Goal: Information Seeking & Learning: Find specific fact

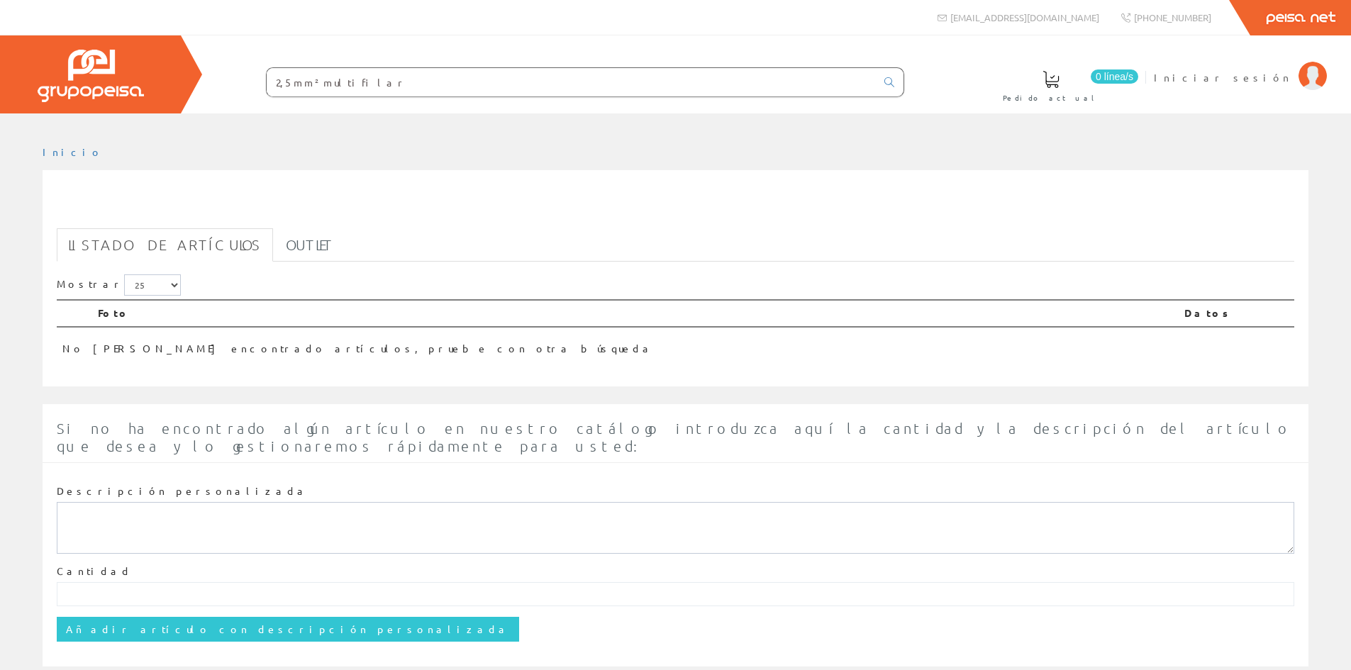
drag, startPoint x: 401, startPoint y: 78, endPoint x: 76, endPoint y: 87, distance: 325.0
click at [77, 87] on div "0 línea/s Pedido actual Iniciar sesión" at bounding box center [675, 74] width 1351 height 78
paste input "2,5mm²multifilar"
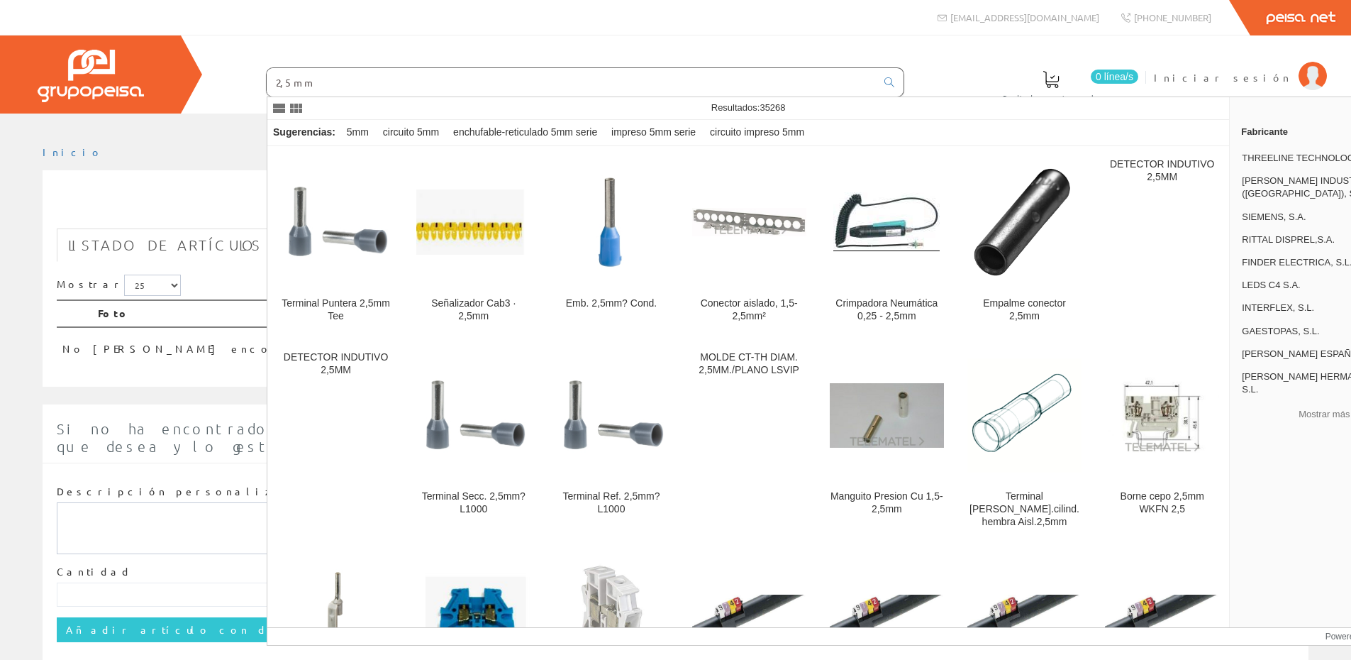
drag, startPoint x: 462, startPoint y: 86, endPoint x: 82, endPoint y: 101, distance: 380.5
click at [83, 101] on div "0 línea/s Pedido actual Iniciar sesión" at bounding box center [675, 74] width 1351 height 78
type input "2,5mm²multifilar"
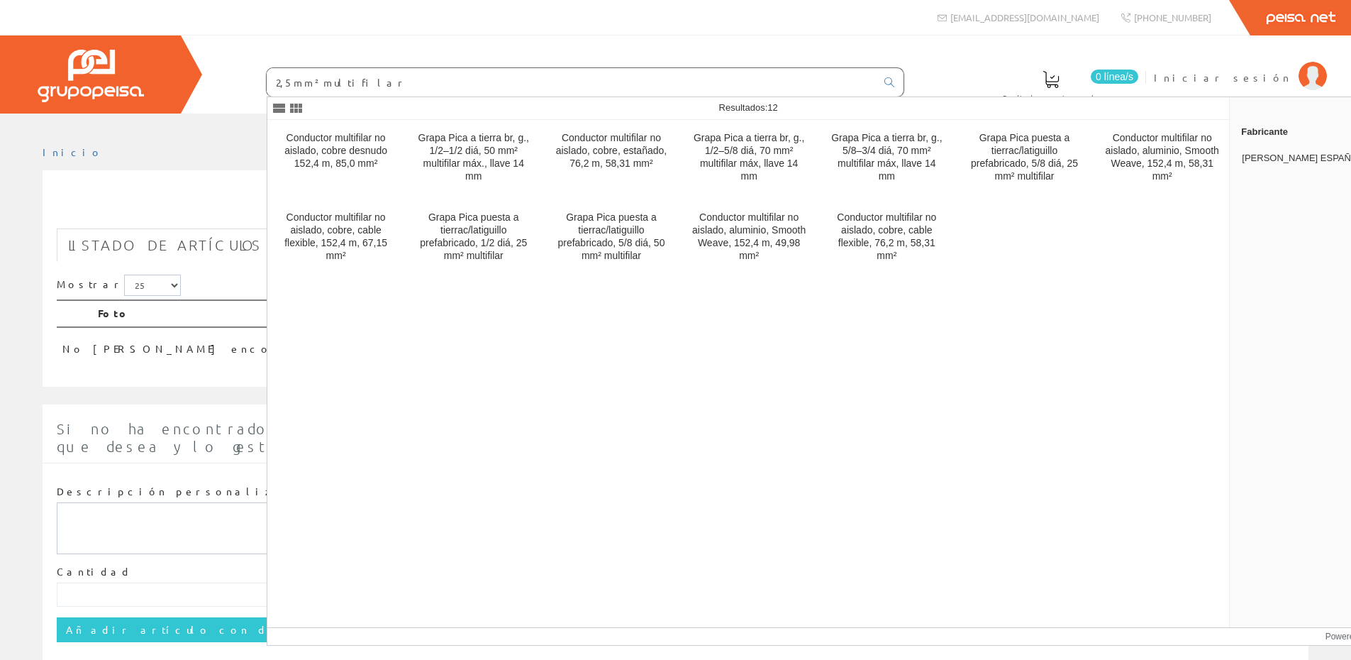
click at [205, 470] on div "Descripción personalizada Cantidad Añadir artículo con descripción personalizada" at bounding box center [676, 563] width 1238 height 186
click at [340, 86] on input "2,5mm²multifilar" at bounding box center [571, 82] width 609 height 28
click at [372, 85] on input "2,5mm²multifilar" at bounding box center [571, 82] width 609 height 28
click at [889, 82] on icon at bounding box center [889, 82] width 10 height 10
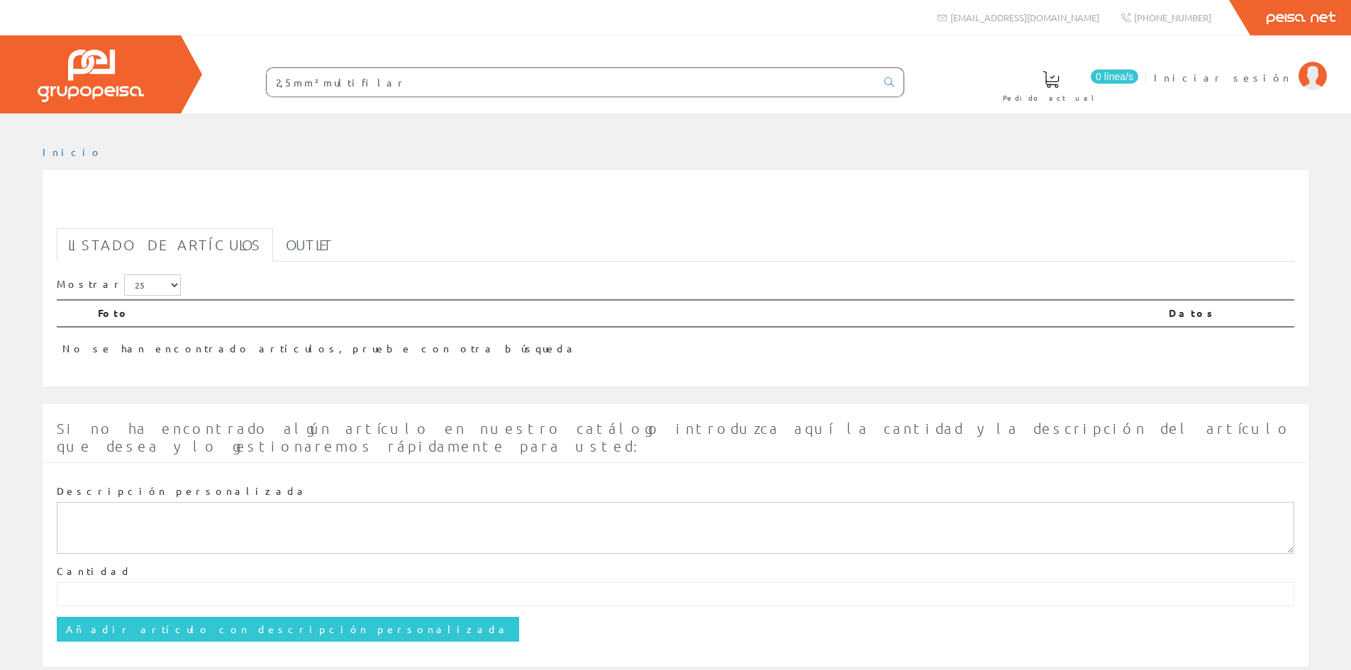
drag, startPoint x: 379, startPoint y: 89, endPoint x: 78, endPoint y: 87, distance: 300.7
click at [78, 87] on div "0 línea/s Pedido actual Iniciar sesión" at bounding box center [675, 74] width 1351 height 78
